Goal: Task Accomplishment & Management: Use online tool/utility

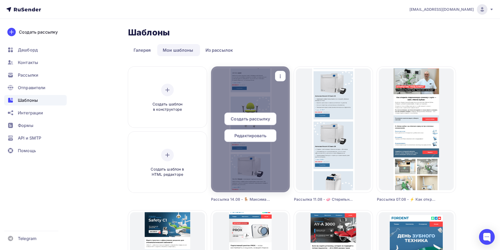
click at [251, 134] on span "Редактировать" at bounding box center [251, 136] width 32 height 6
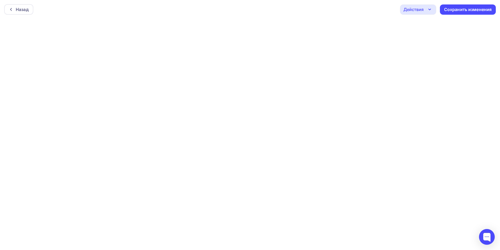
click at [418, 12] on div "Действия" at bounding box center [414, 9] width 20 height 6
click at [427, 24] on div "Отправить тестовое письмо" at bounding box center [447, 25] width 60 height 6
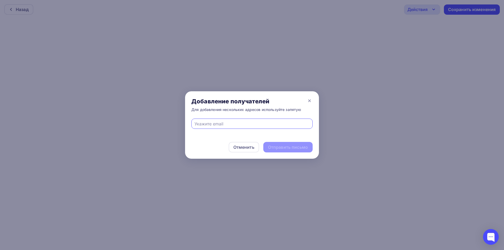
click at [260, 120] on div at bounding box center [252, 124] width 121 height 10
click at [231, 122] on input "text" at bounding box center [252, 124] width 115 height 6
type input "eskova.t.a@yandex.ru"
drag, startPoint x: 291, startPoint y: 151, endPoint x: 290, endPoint y: 148, distance: 2.9
click at [290, 150] on div "Отправить письмо" at bounding box center [288, 147] width 49 height 11
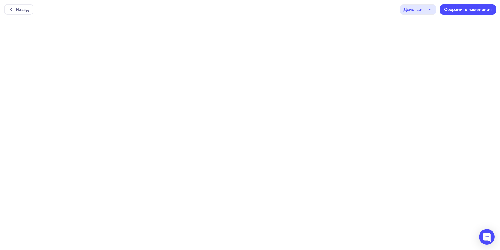
scroll to position [1, 0]
click at [416, 11] on div "Действия" at bounding box center [414, 8] width 20 height 6
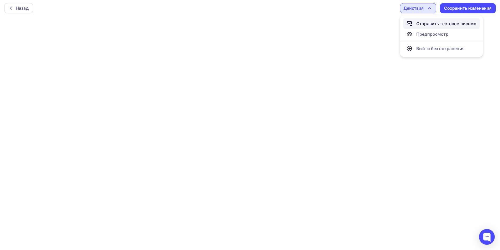
click at [421, 25] on div "Отправить тестовое письмо" at bounding box center [447, 23] width 60 height 6
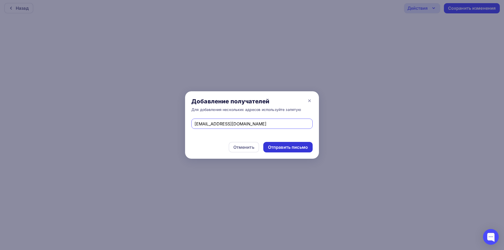
click at [282, 146] on div "Отправить письмо" at bounding box center [288, 147] width 40 height 6
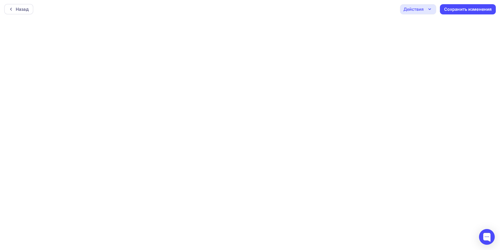
scroll to position [0, 0]
click at [480, 7] on div "Сохранить изменения" at bounding box center [469, 10] width 48 height 6
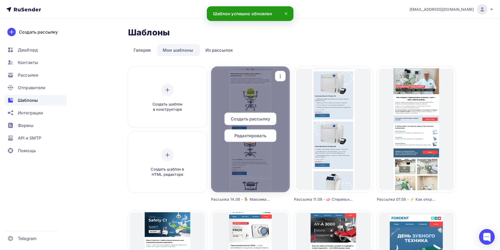
click at [251, 135] on span "Редактировать" at bounding box center [251, 136] width 32 height 6
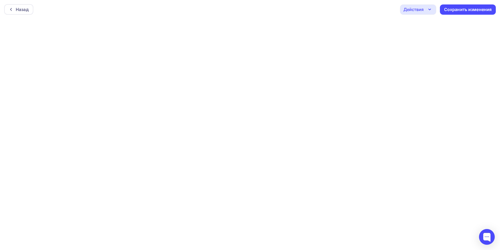
scroll to position [1, 0]
click at [462, 11] on div "Сохранить изменения" at bounding box center [469, 8] width 48 height 6
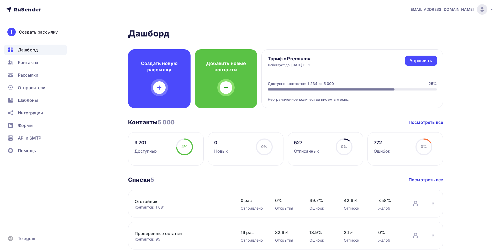
scroll to position [39, 0]
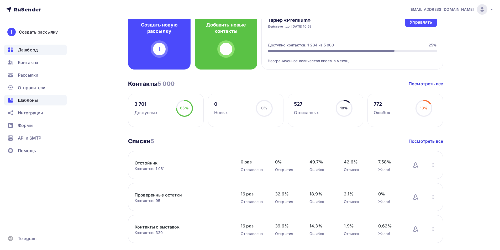
click at [27, 101] on span "Шаблоны" at bounding box center [28, 100] width 20 height 6
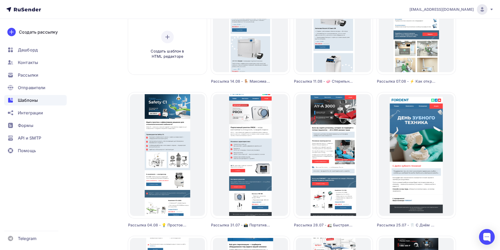
scroll to position [158, 0]
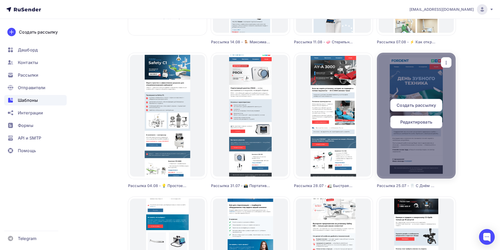
click at [410, 119] on div "Редактировать" at bounding box center [417, 122] width 52 height 13
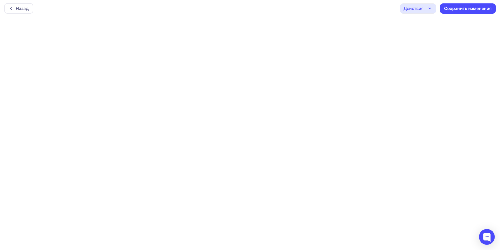
scroll to position [1, 0]
